Goal: Task Accomplishment & Management: Use online tool/utility

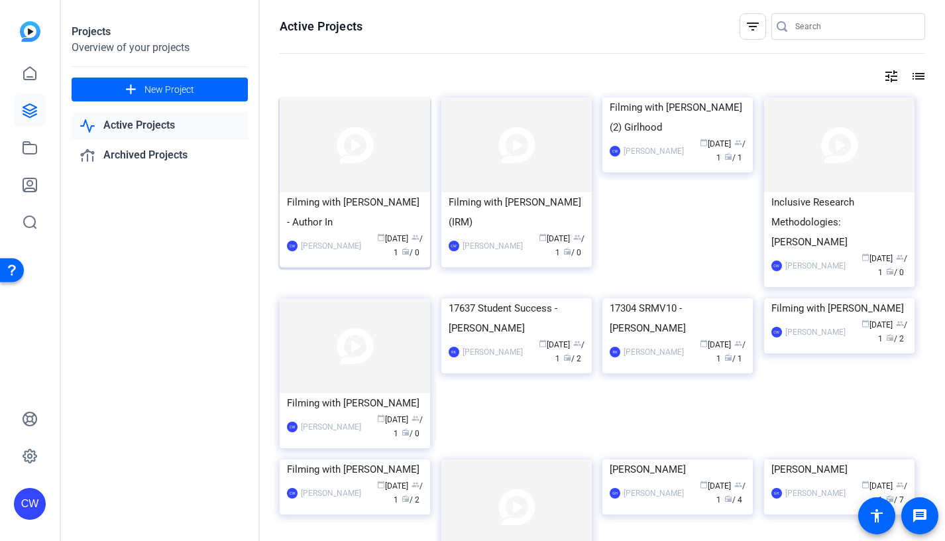
click at [354, 152] on img at bounding box center [355, 144] width 150 height 95
click at [516, 160] on img at bounding box center [516, 144] width 150 height 95
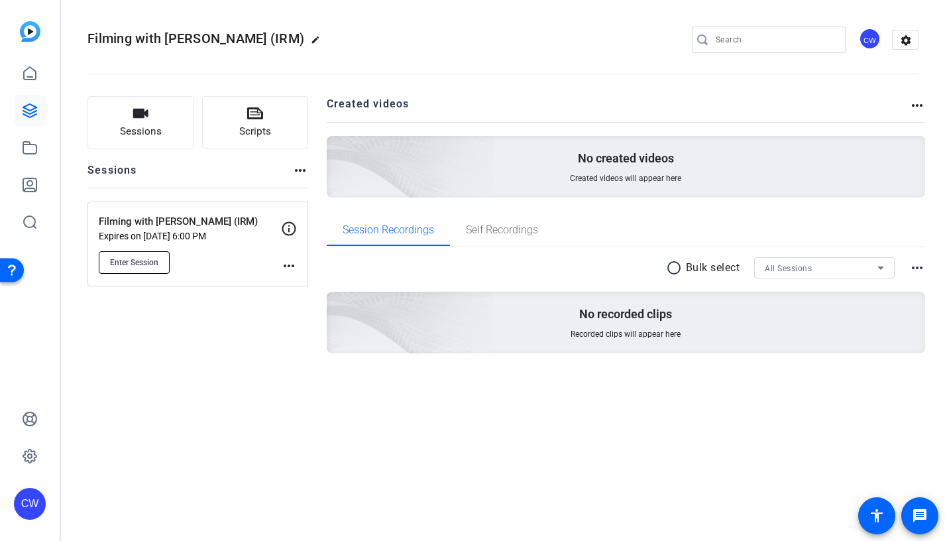
click at [134, 262] on span "Enter Session" at bounding box center [134, 262] width 48 height 11
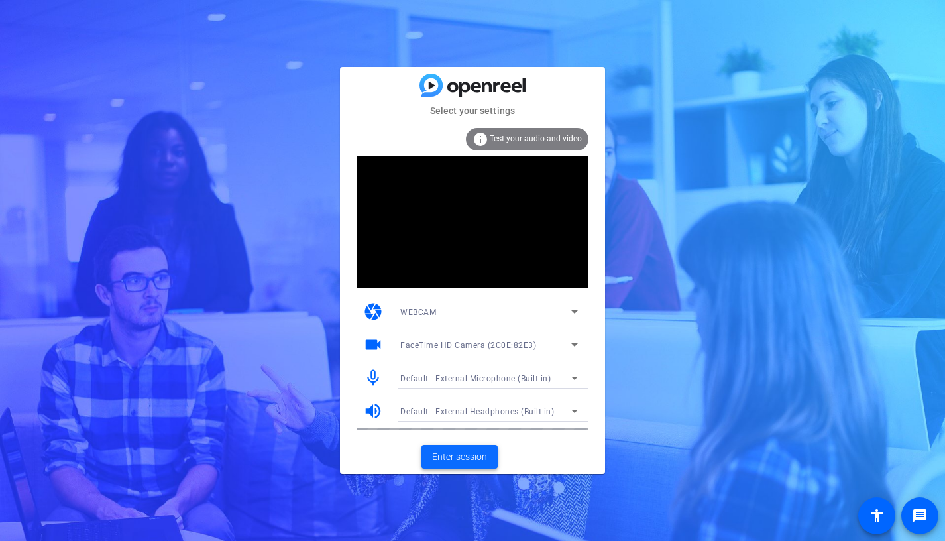
click at [450, 456] on span "Enter session" at bounding box center [459, 457] width 55 height 14
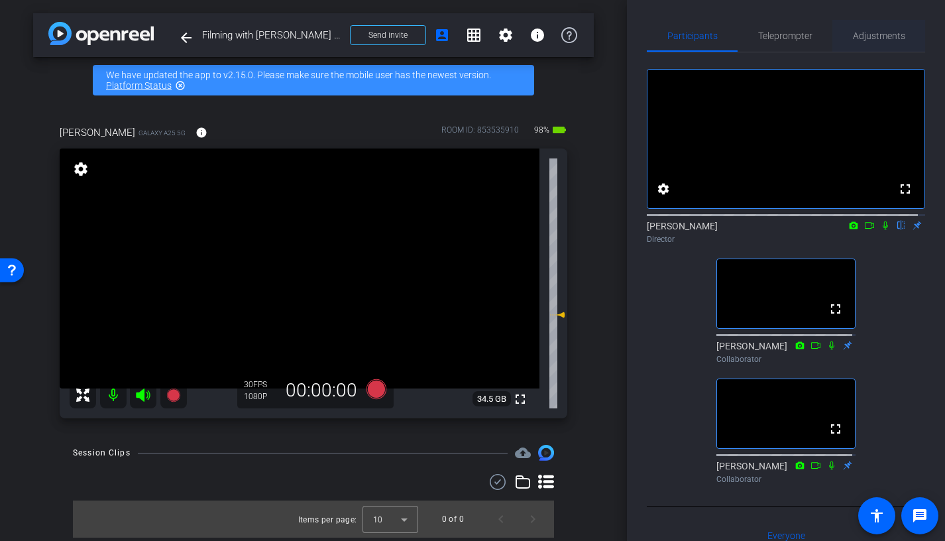
click at [859, 37] on span "Adjustments" at bounding box center [879, 35] width 52 height 9
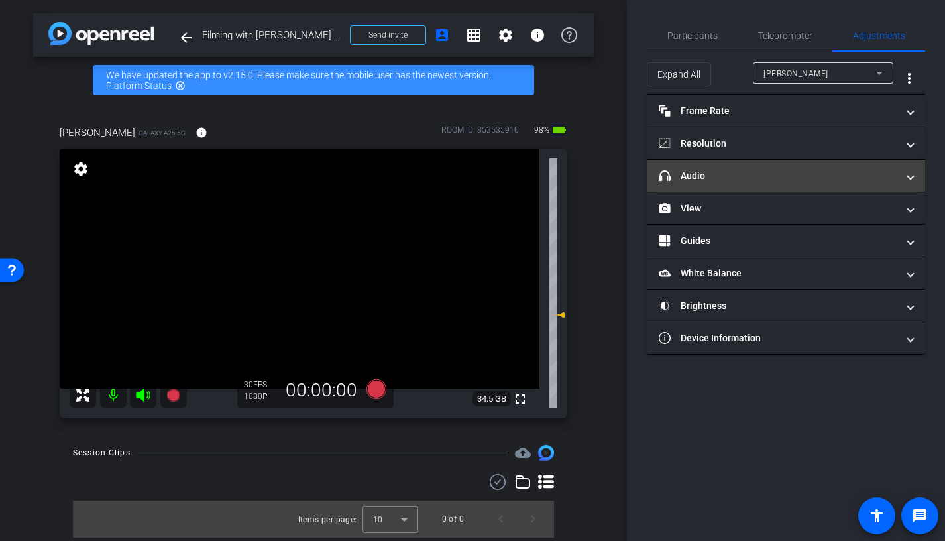
click at [780, 178] on mat-panel-title "headphone icon Audio" at bounding box center [778, 176] width 239 height 14
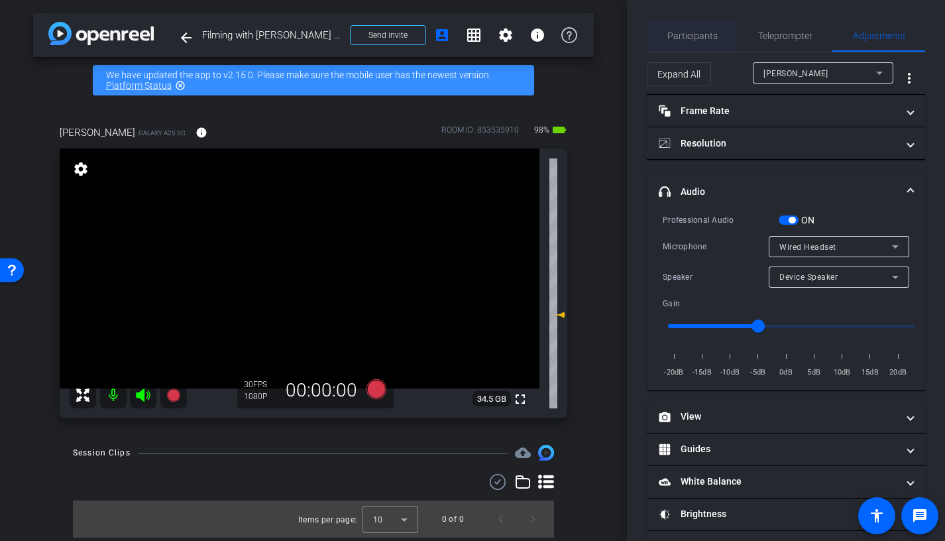
click at [699, 36] on span "Participants" at bounding box center [692, 35] width 50 height 9
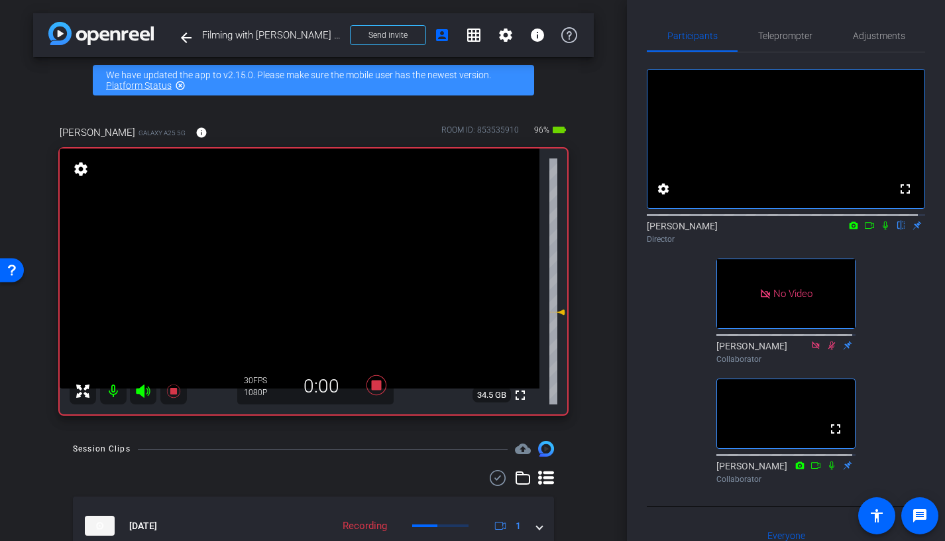
click at [880, 230] on icon at bounding box center [885, 225] width 11 height 9
click at [882, 230] on icon at bounding box center [885, 225] width 7 height 9
click at [880, 230] on icon at bounding box center [885, 225] width 11 height 9
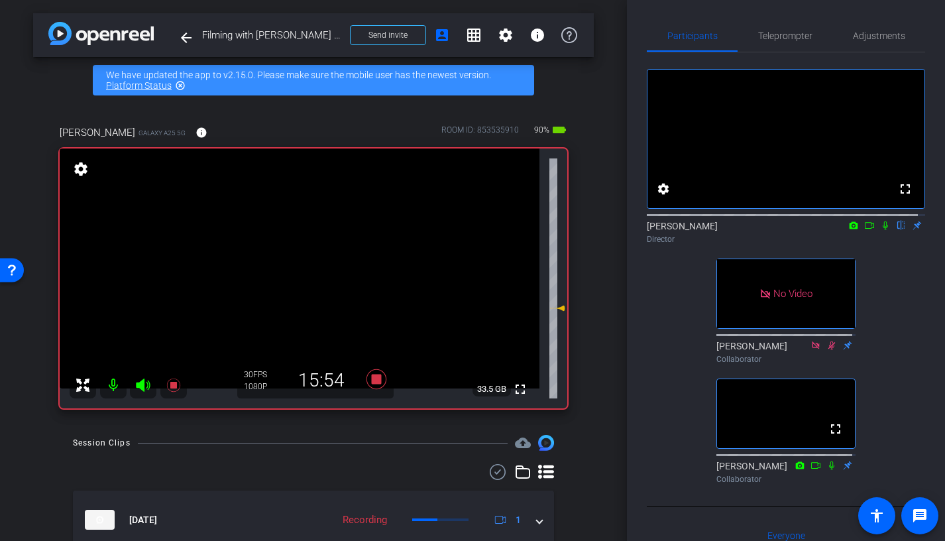
click at [883, 230] on icon at bounding box center [885, 225] width 5 height 9
click at [880, 230] on icon at bounding box center [885, 225] width 11 height 9
click at [882, 230] on icon at bounding box center [885, 225] width 7 height 9
click at [880, 230] on icon at bounding box center [885, 225] width 11 height 9
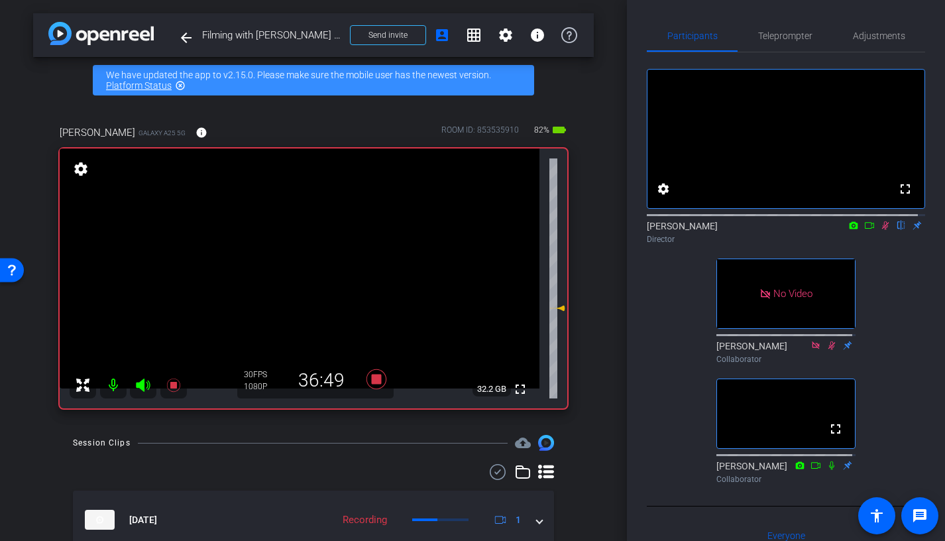
click at [864, 230] on icon at bounding box center [869, 225] width 11 height 9
click at [880, 230] on icon at bounding box center [885, 225] width 11 height 9
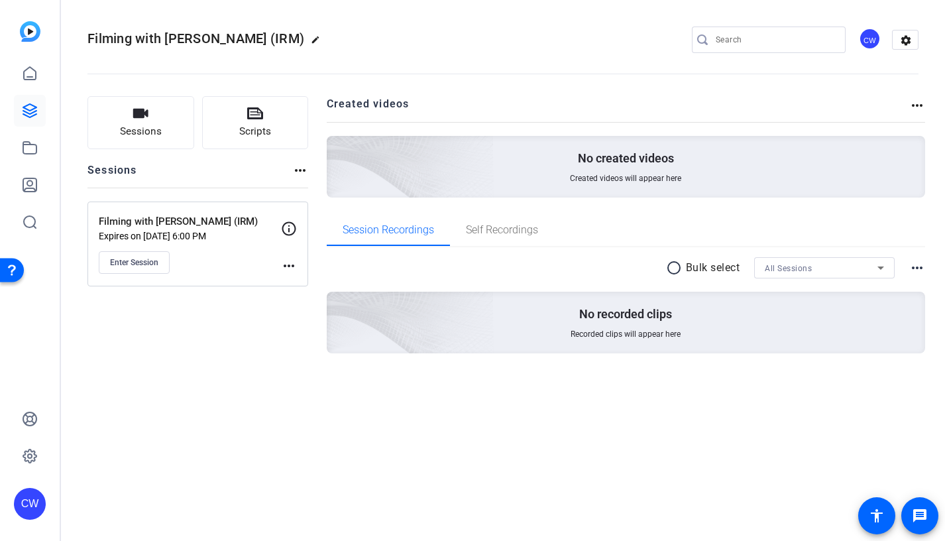
click at [289, 264] on mat-icon "more_horiz" at bounding box center [289, 266] width 16 height 16
click at [131, 333] on div at bounding box center [472, 270] width 945 height 541
click at [125, 262] on span "Enter Session" at bounding box center [134, 262] width 48 height 11
click at [32, 109] on icon at bounding box center [29, 110] width 13 height 13
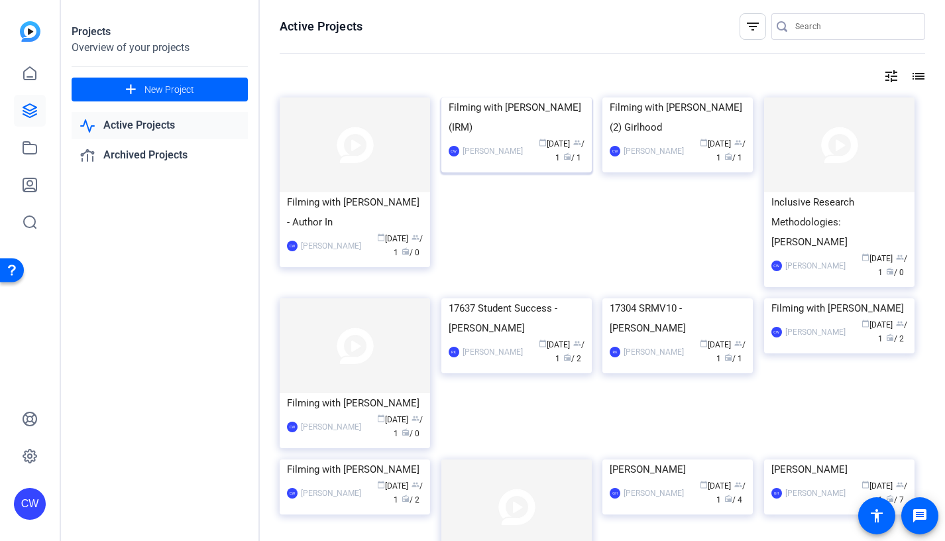
click at [563, 137] on div "Filming with [PERSON_NAME] (IRM)" at bounding box center [517, 117] width 136 height 40
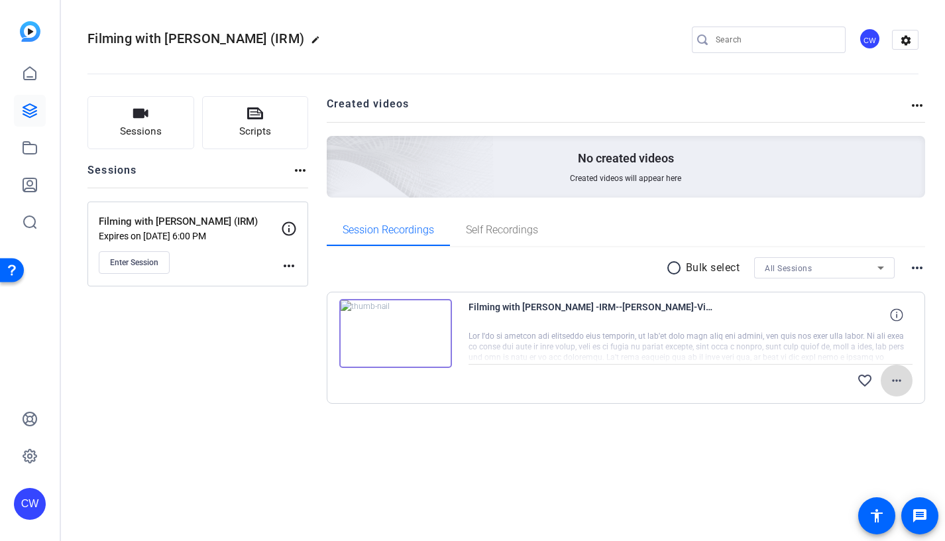
click at [896, 378] on mat-icon "more_horiz" at bounding box center [896, 380] width 16 height 16
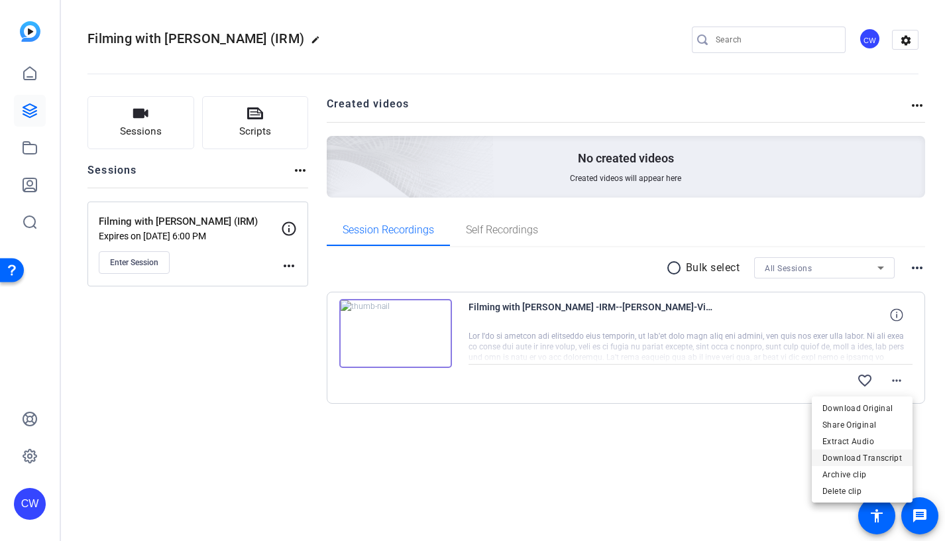
click at [884, 458] on span "Download Transcript" at bounding box center [862, 458] width 80 height 16
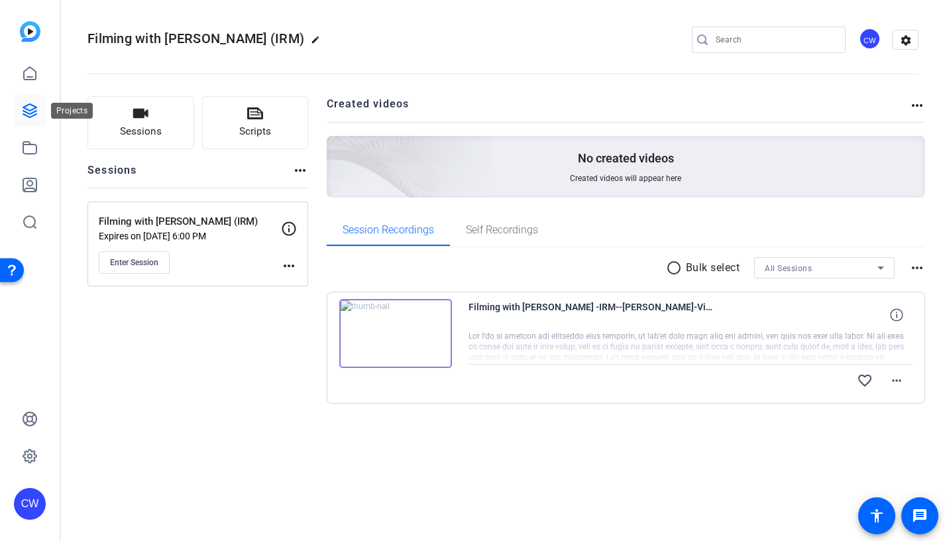
click at [27, 109] on icon at bounding box center [30, 111] width 16 height 16
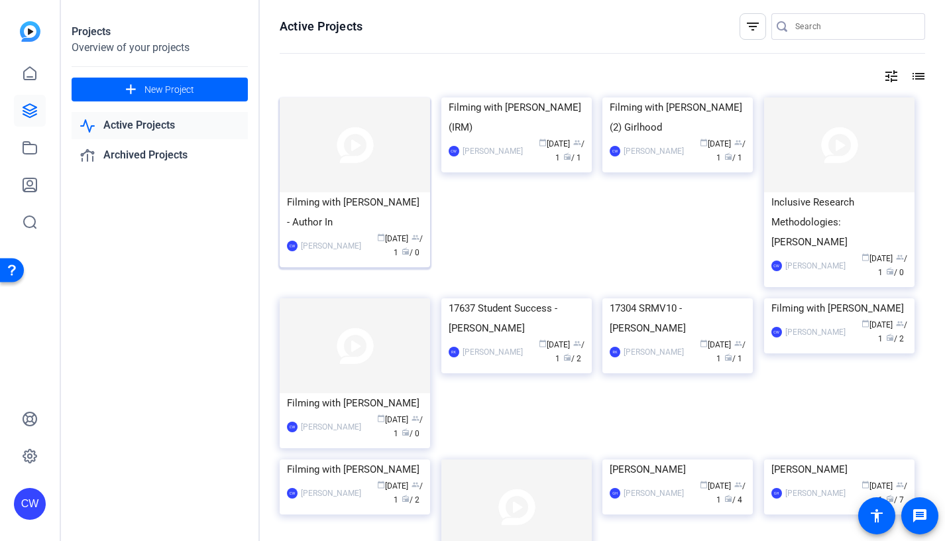
click at [360, 151] on img at bounding box center [355, 144] width 150 height 95
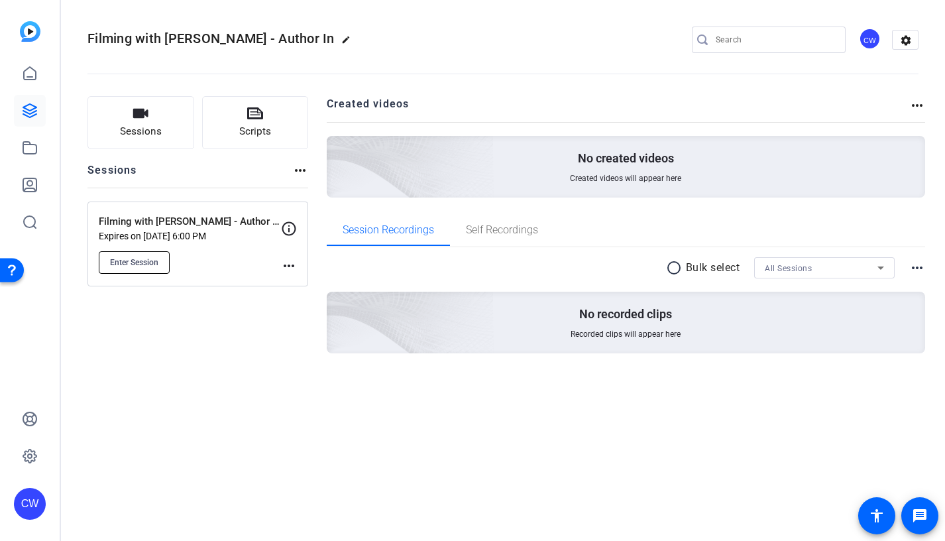
click at [123, 261] on span "Enter Session" at bounding box center [134, 262] width 48 height 11
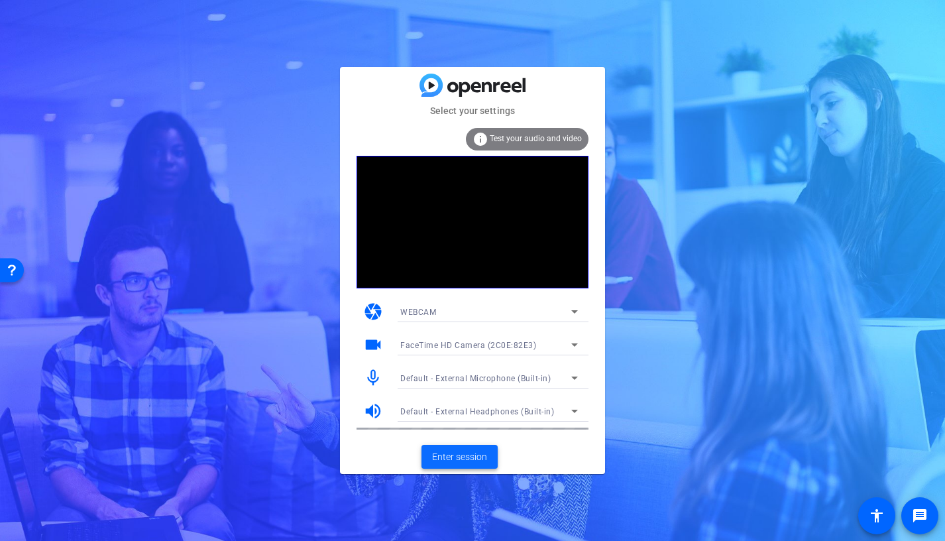
click at [460, 454] on span "Enter session" at bounding box center [459, 457] width 55 height 14
click at [448, 456] on span "Enter session" at bounding box center [459, 457] width 55 height 14
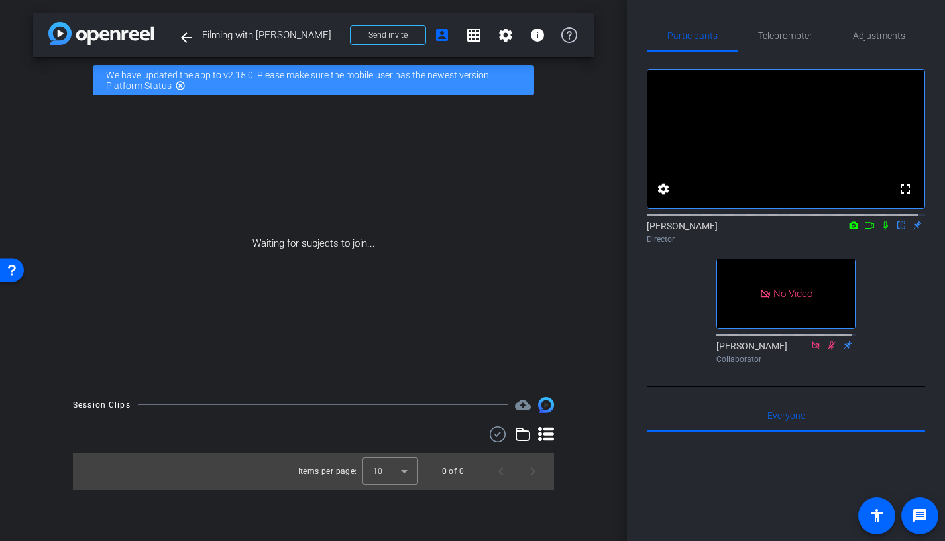
click at [865, 229] on icon at bounding box center [869, 225] width 9 height 7
click at [566, 157] on div "Waiting for subjects to join..." at bounding box center [313, 243] width 561 height 280
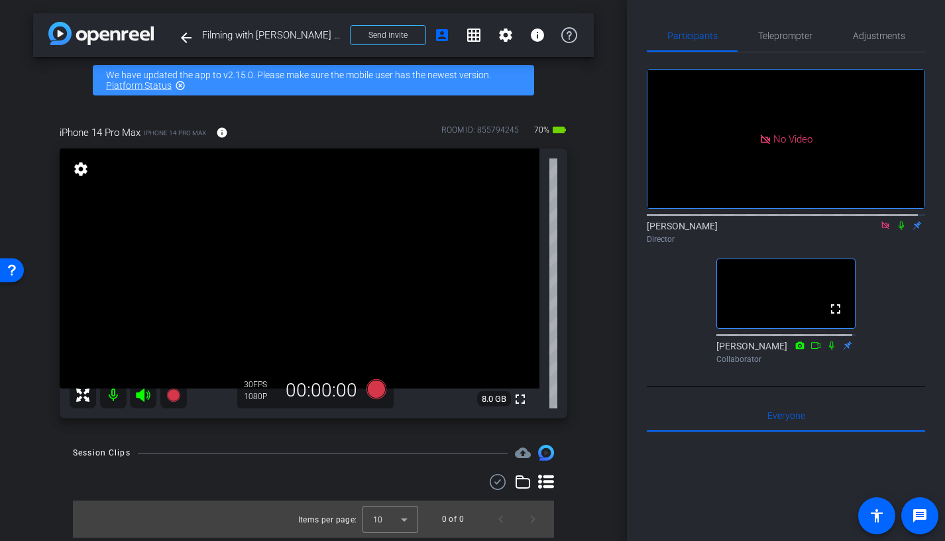
click at [880, 230] on icon at bounding box center [885, 225] width 11 height 9
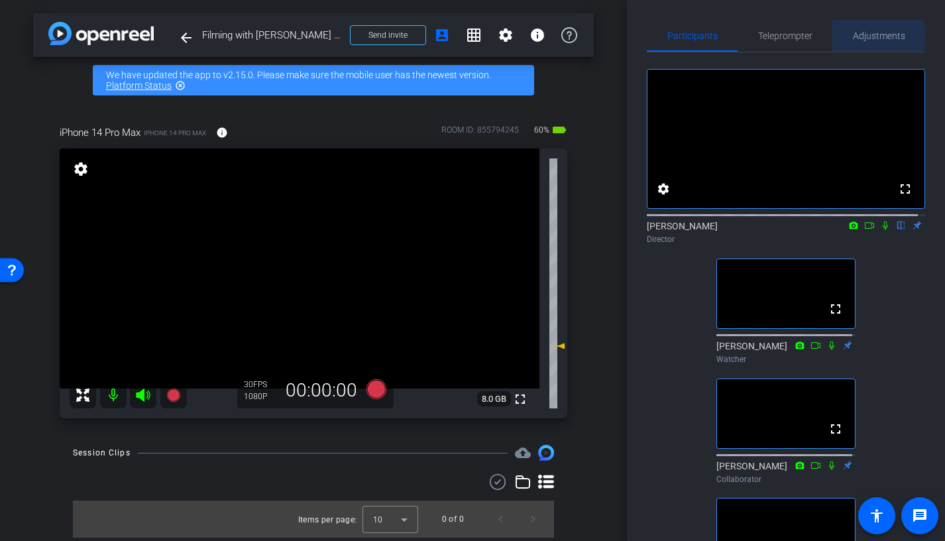
click at [870, 36] on span "Adjustments" at bounding box center [879, 35] width 52 height 9
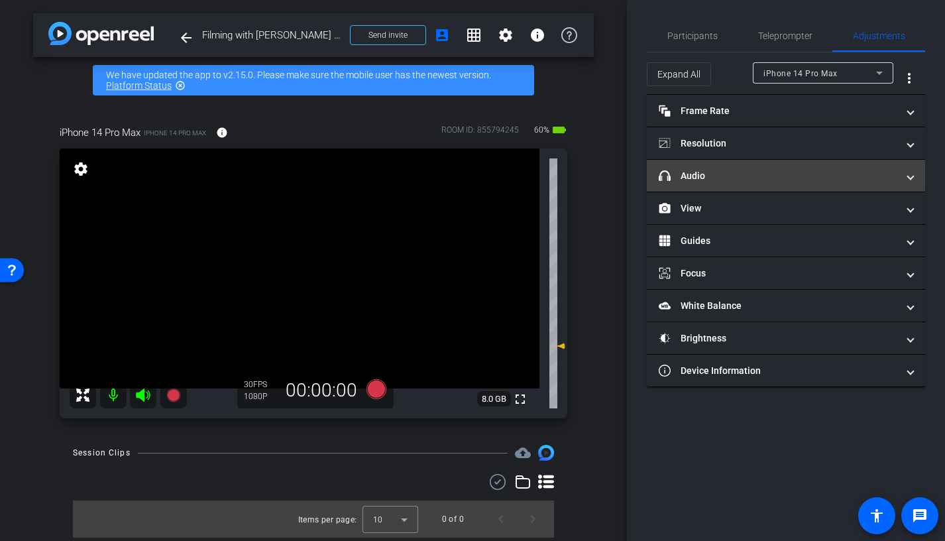
click at [910, 178] on span at bounding box center [910, 176] width 5 height 14
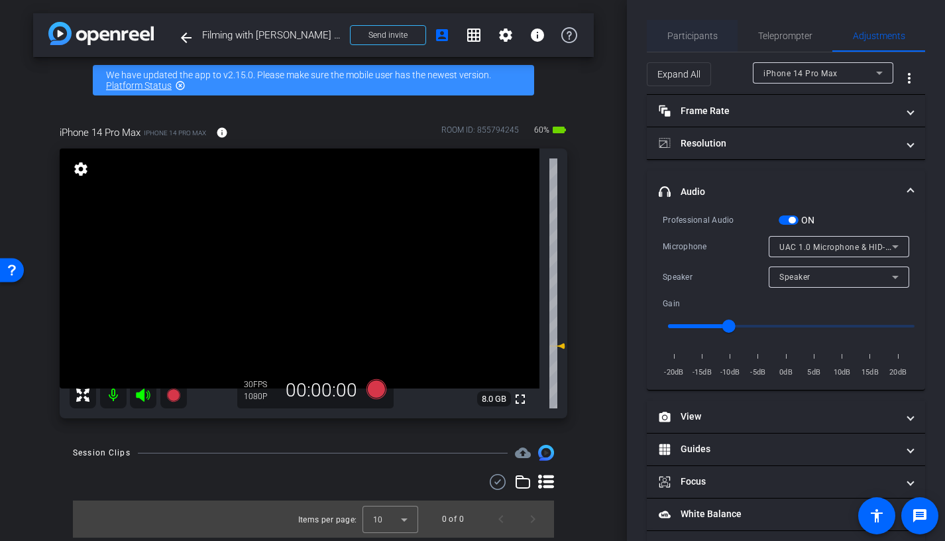
click at [692, 34] on span "Participants" at bounding box center [692, 35] width 50 height 9
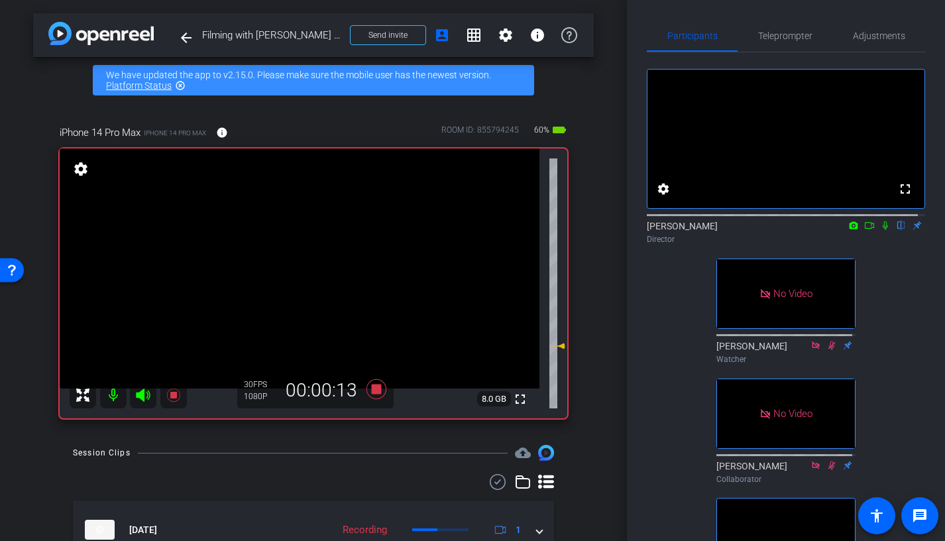
click at [880, 230] on icon at bounding box center [885, 225] width 11 height 9
click at [863, 231] on mat-icon at bounding box center [869, 225] width 16 height 12
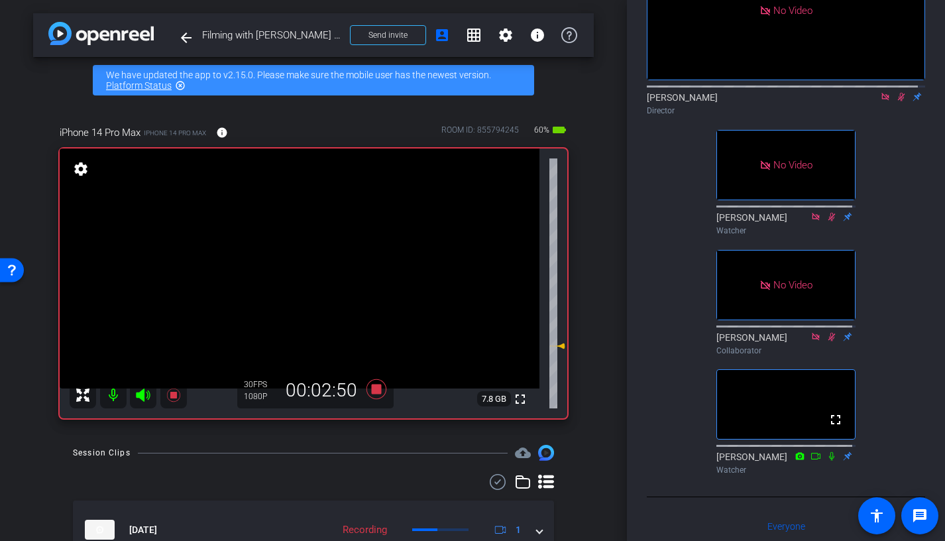
scroll to position [211, 0]
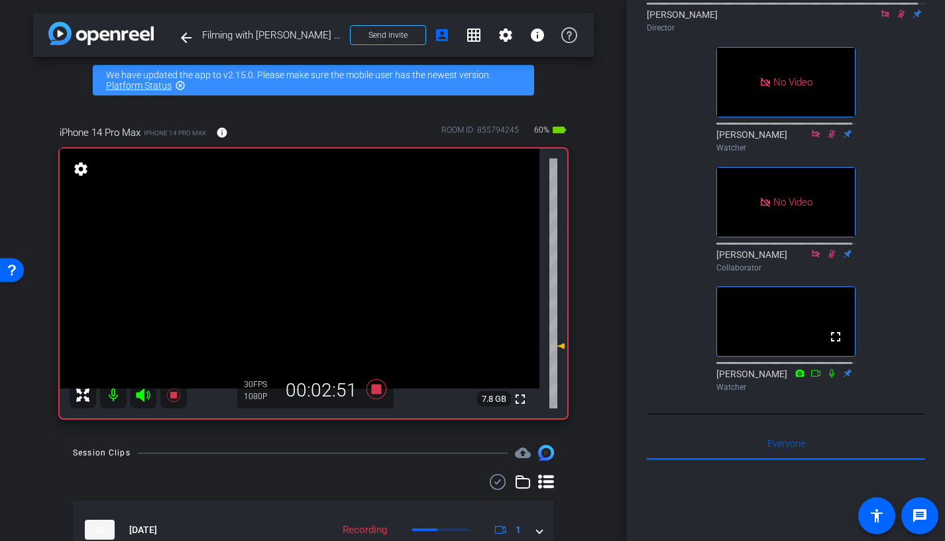
click at [829, 378] on icon at bounding box center [831, 373] width 5 height 9
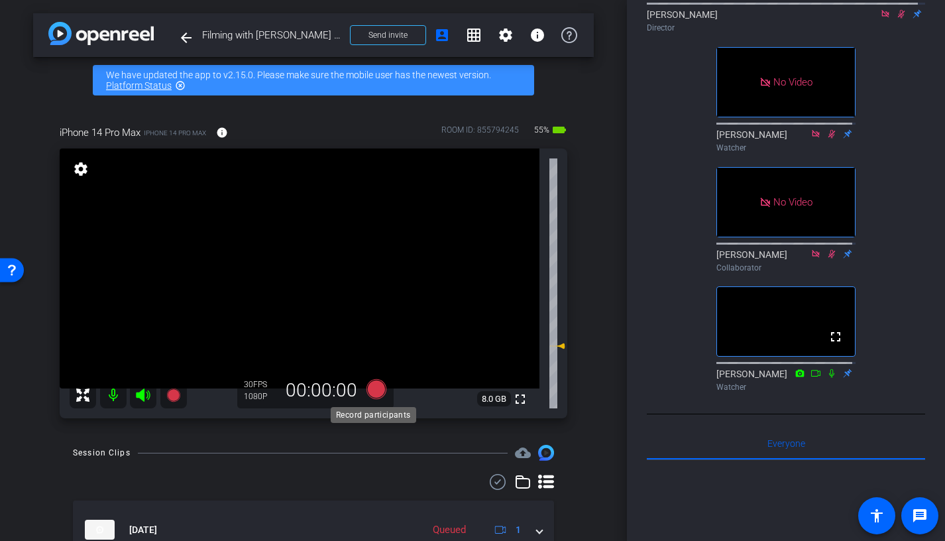
click at [372, 386] on icon at bounding box center [376, 389] width 20 height 20
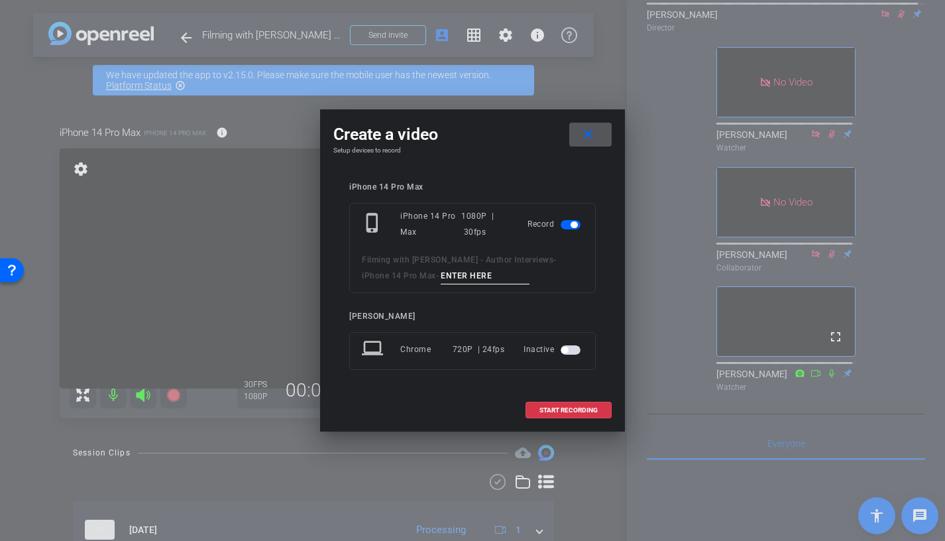
click at [469, 274] on input at bounding box center [485, 276] width 89 height 17
click at [893, 28] on div at bounding box center [472, 270] width 945 height 541
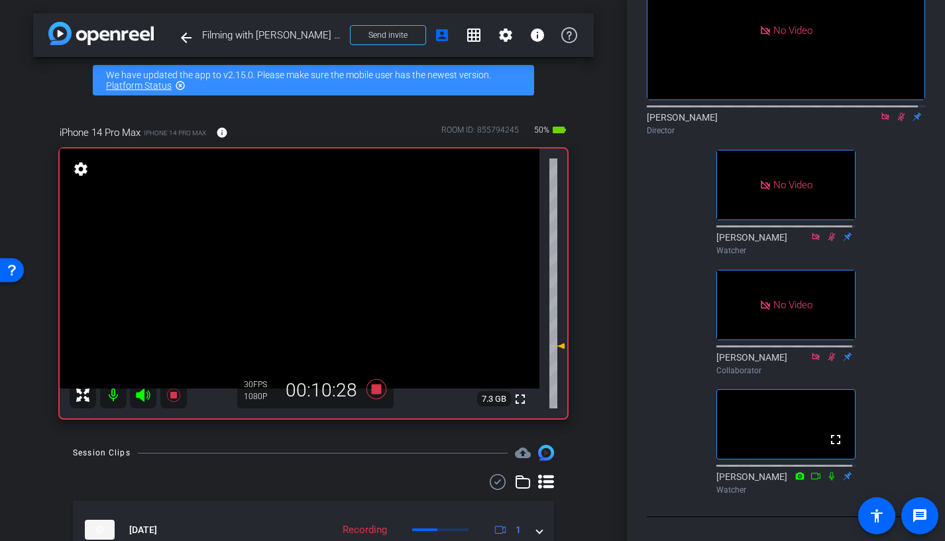
scroll to position [0, 0]
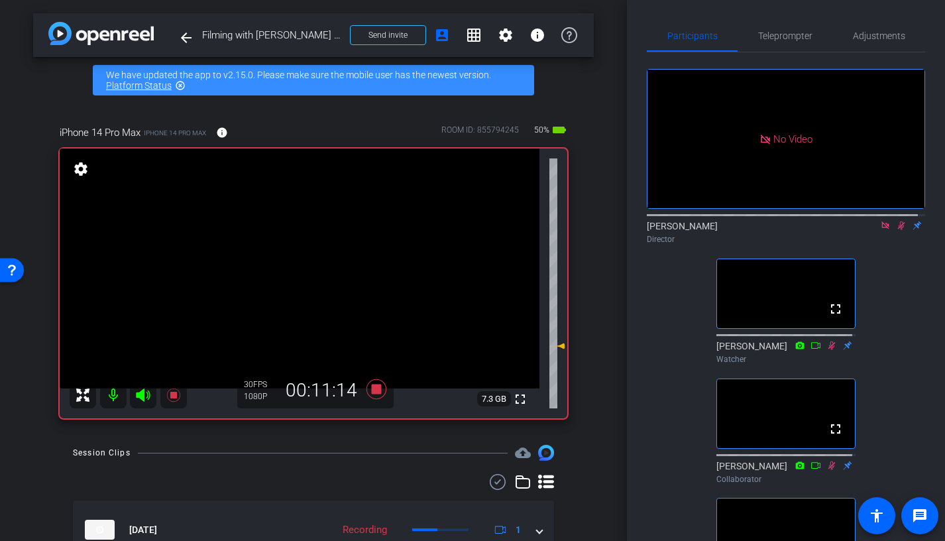
click at [896, 230] on icon at bounding box center [901, 225] width 11 height 9
click at [881, 229] on icon at bounding box center [884, 224] width 7 height 7
click at [880, 230] on icon at bounding box center [885, 225] width 11 height 9
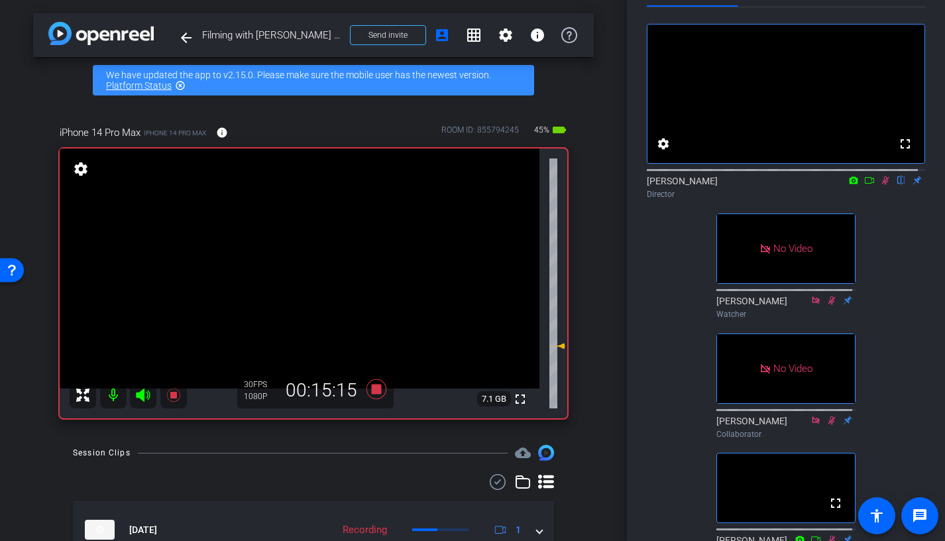
scroll to position [42, 0]
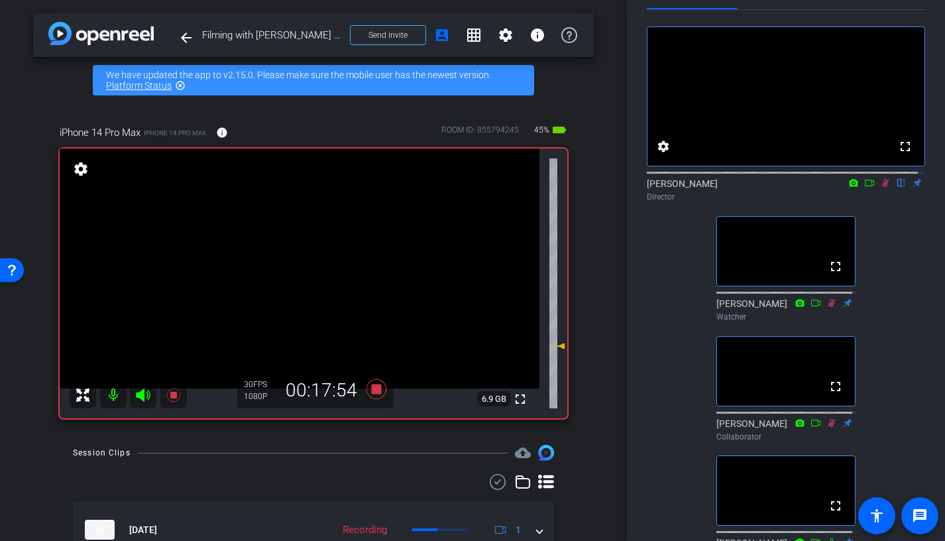
click at [882, 188] on icon at bounding box center [885, 183] width 7 height 9
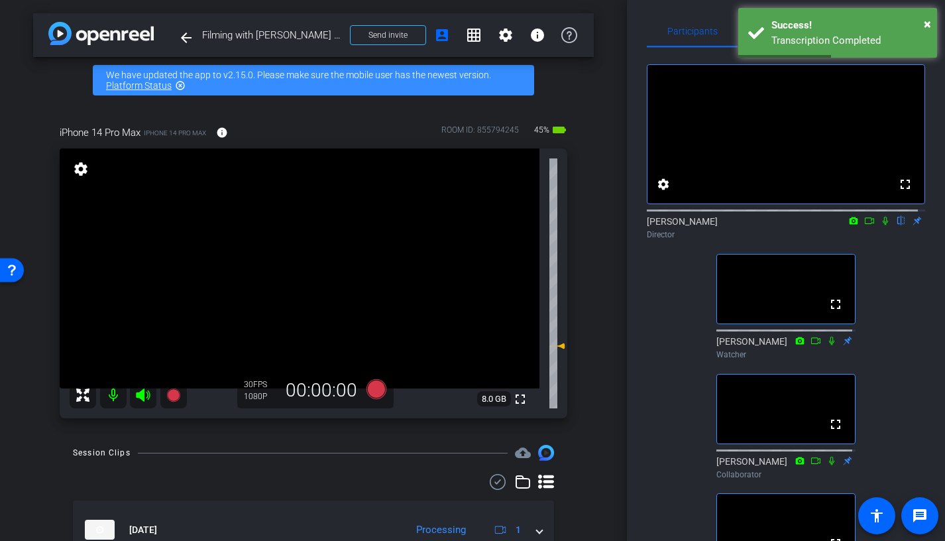
scroll to position [1, 0]
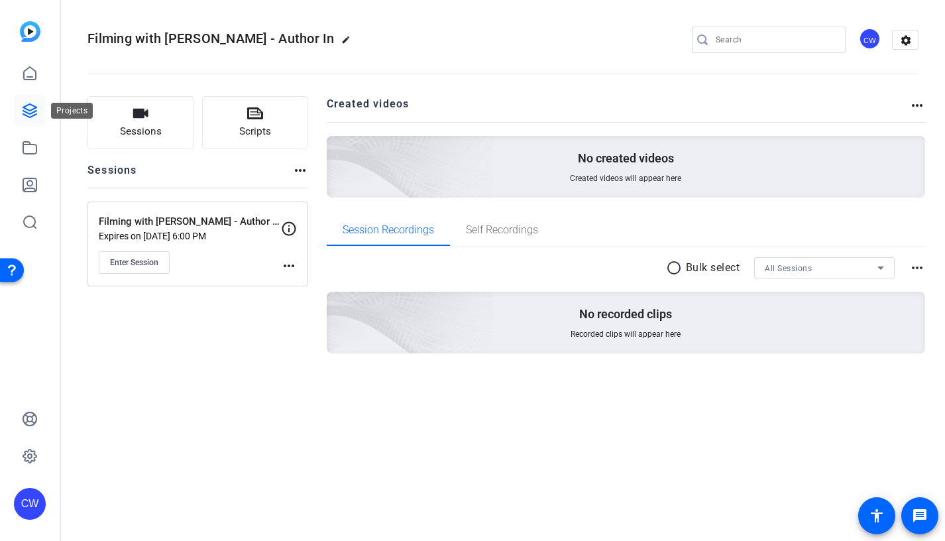
click at [31, 108] on icon at bounding box center [30, 111] width 16 height 16
